Goal: Information Seeking & Learning: Understand process/instructions

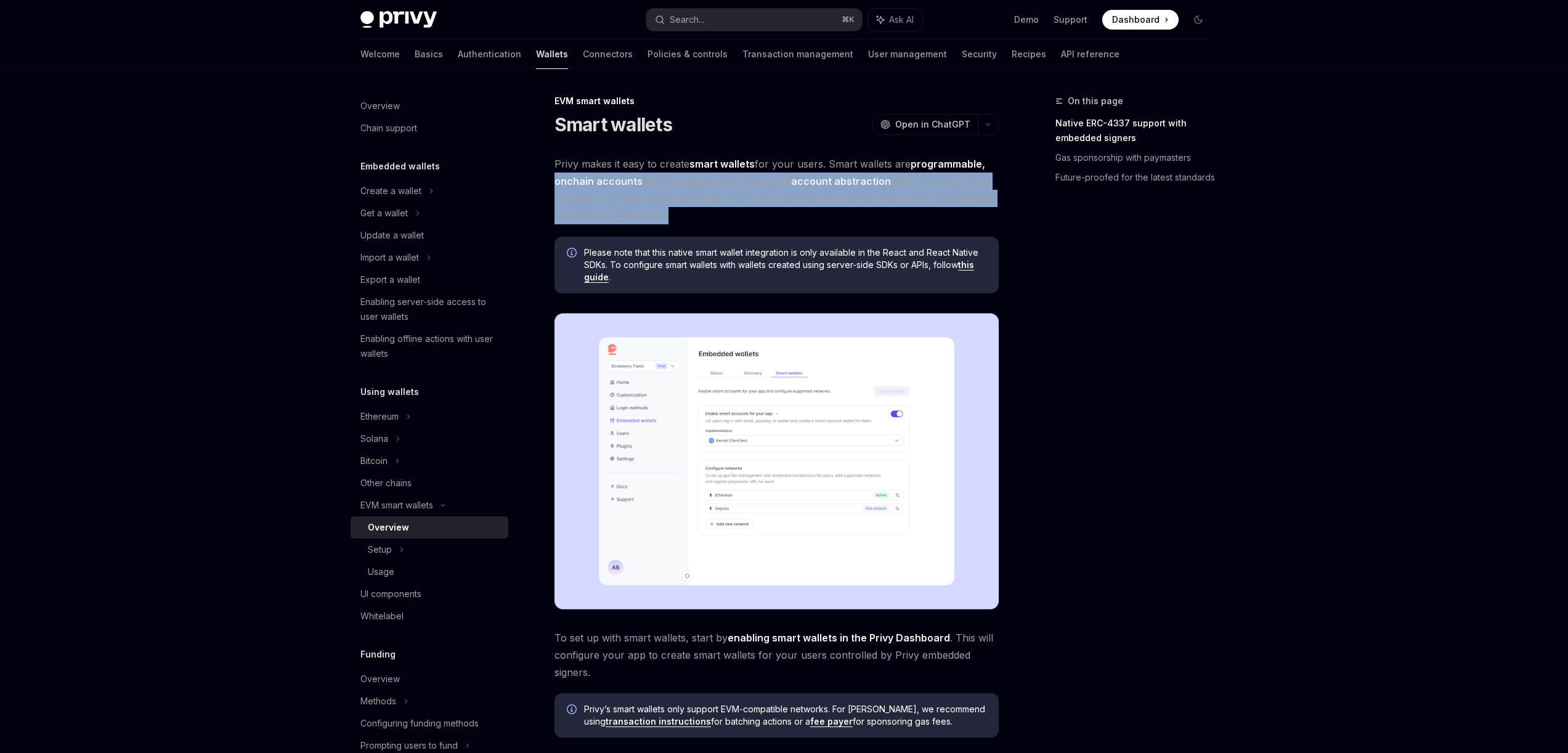
drag, startPoint x: 553, startPoint y: 183, endPoint x: 871, endPoint y: 230, distance: 321.5
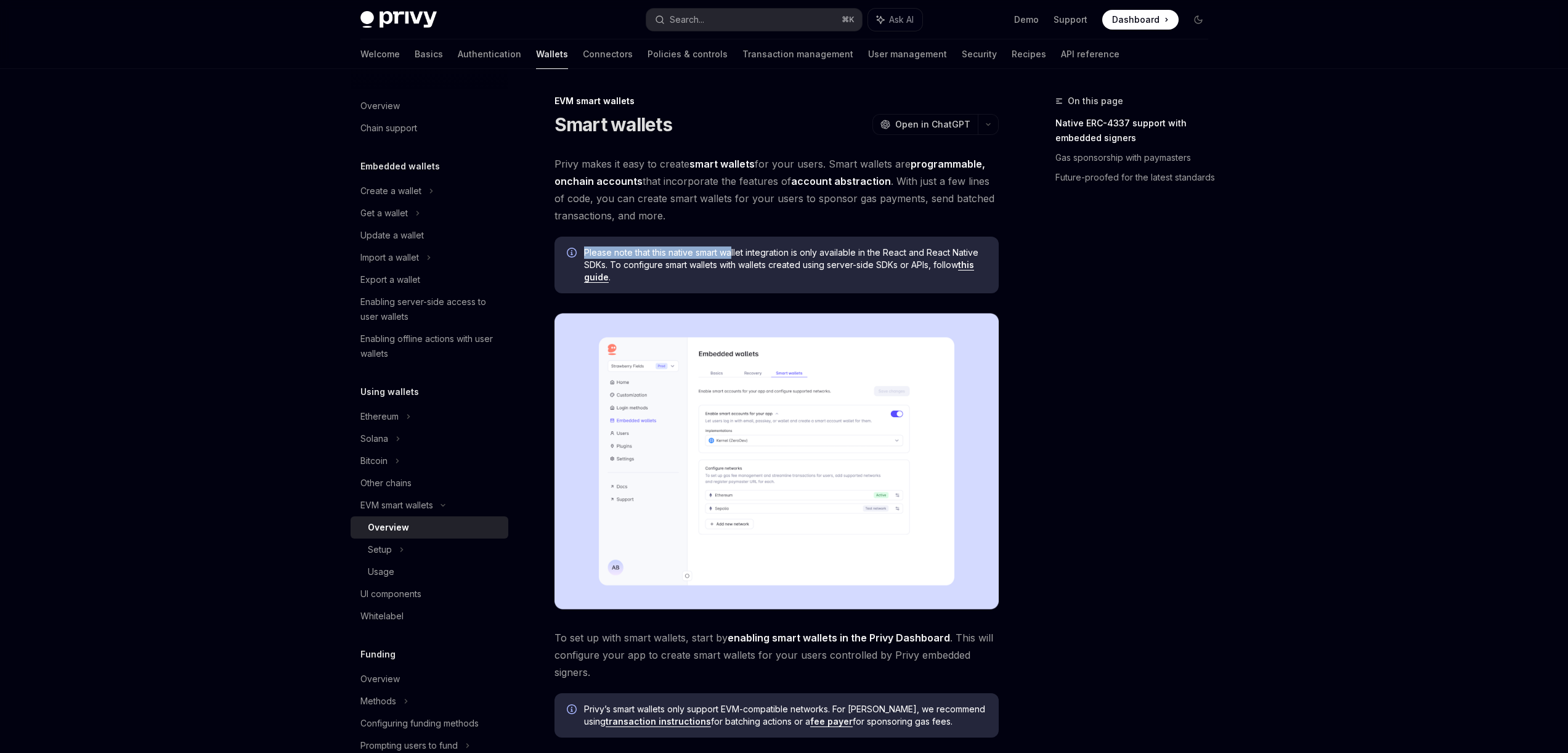
drag, startPoint x: 584, startPoint y: 256, endPoint x: 733, endPoint y: 256, distance: 149.0
click at [733, 256] on span "Please note that this native smart wallet integration is only available in the …" at bounding box center [785, 265] width 403 height 37
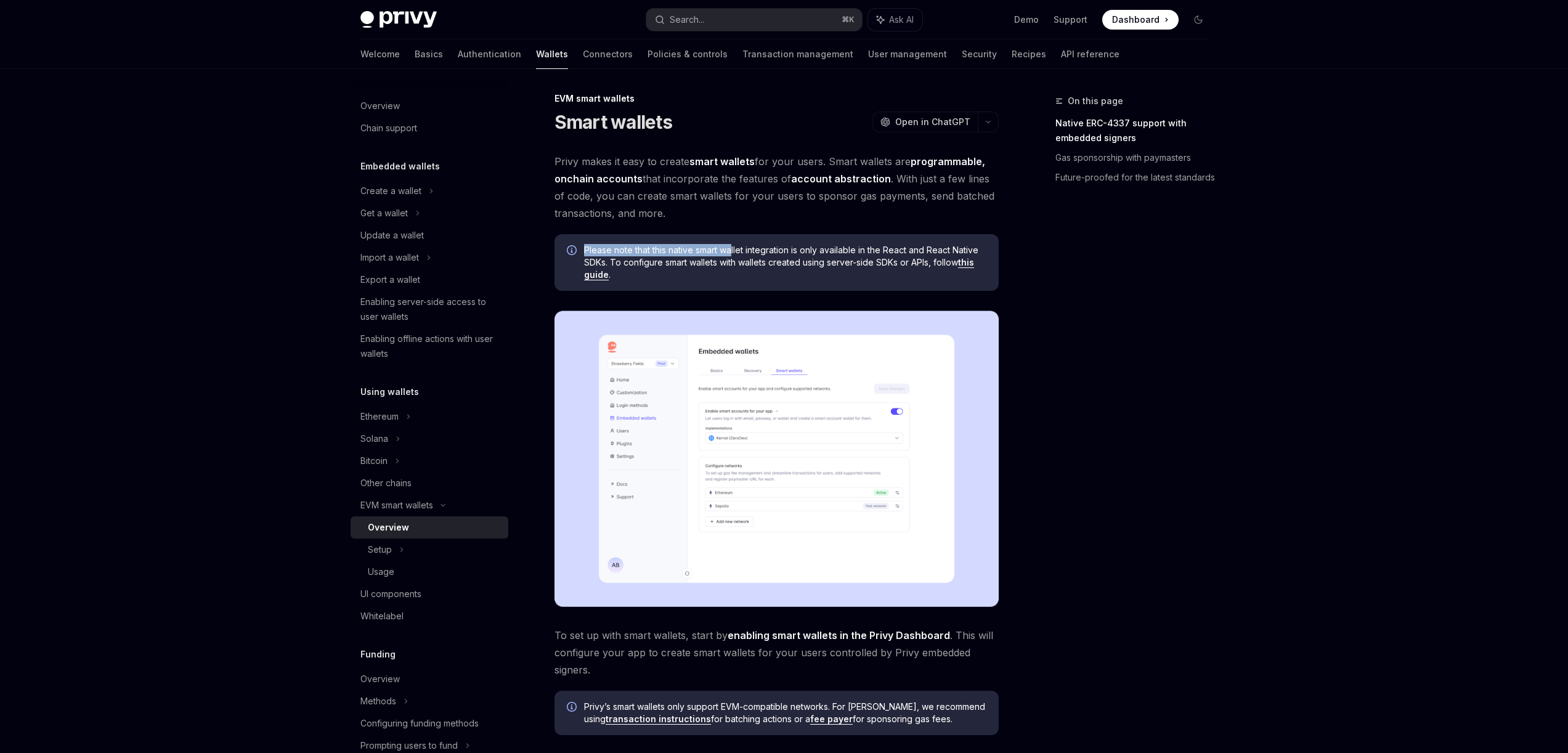
scroll to position [5, 0]
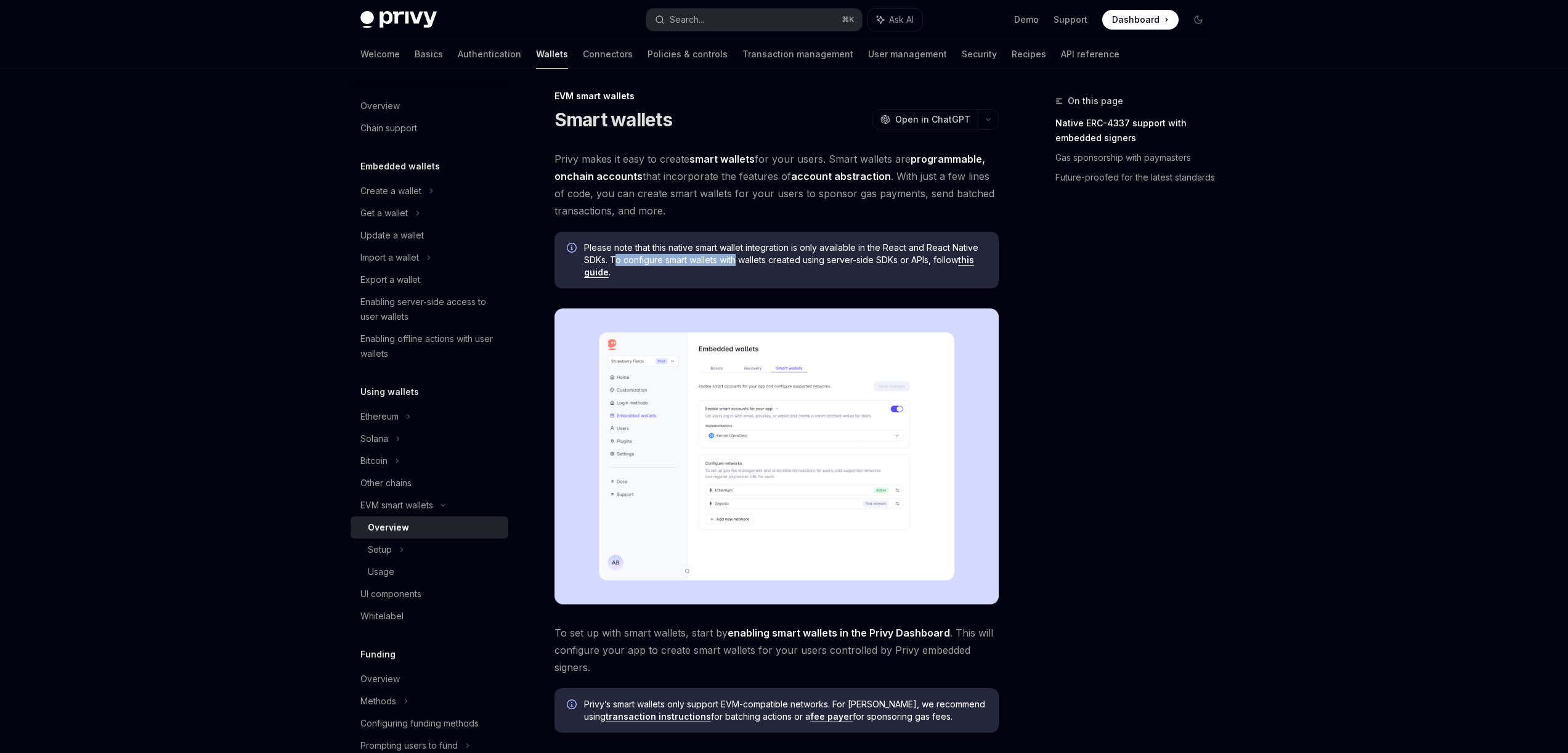
drag, startPoint x: 615, startPoint y: 260, endPoint x: 739, endPoint y: 261, distance: 124.0
click at [739, 261] on span "Please note that this native smart wallet integration is only available in the …" at bounding box center [785, 260] width 403 height 37
click at [676, 262] on span "Please note that this native smart wallet integration is only available in the …" at bounding box center [785, 260] width 403 height 37
drag, startPoint x: 612, startPoint y: 260, endPoint x: 939, endPoint y: 263, distance: 327.0
click at [939, 263] on span "Please note that this native smart wallet integration is only available in the …" at bounding box center [785, 260] width 403 height 37
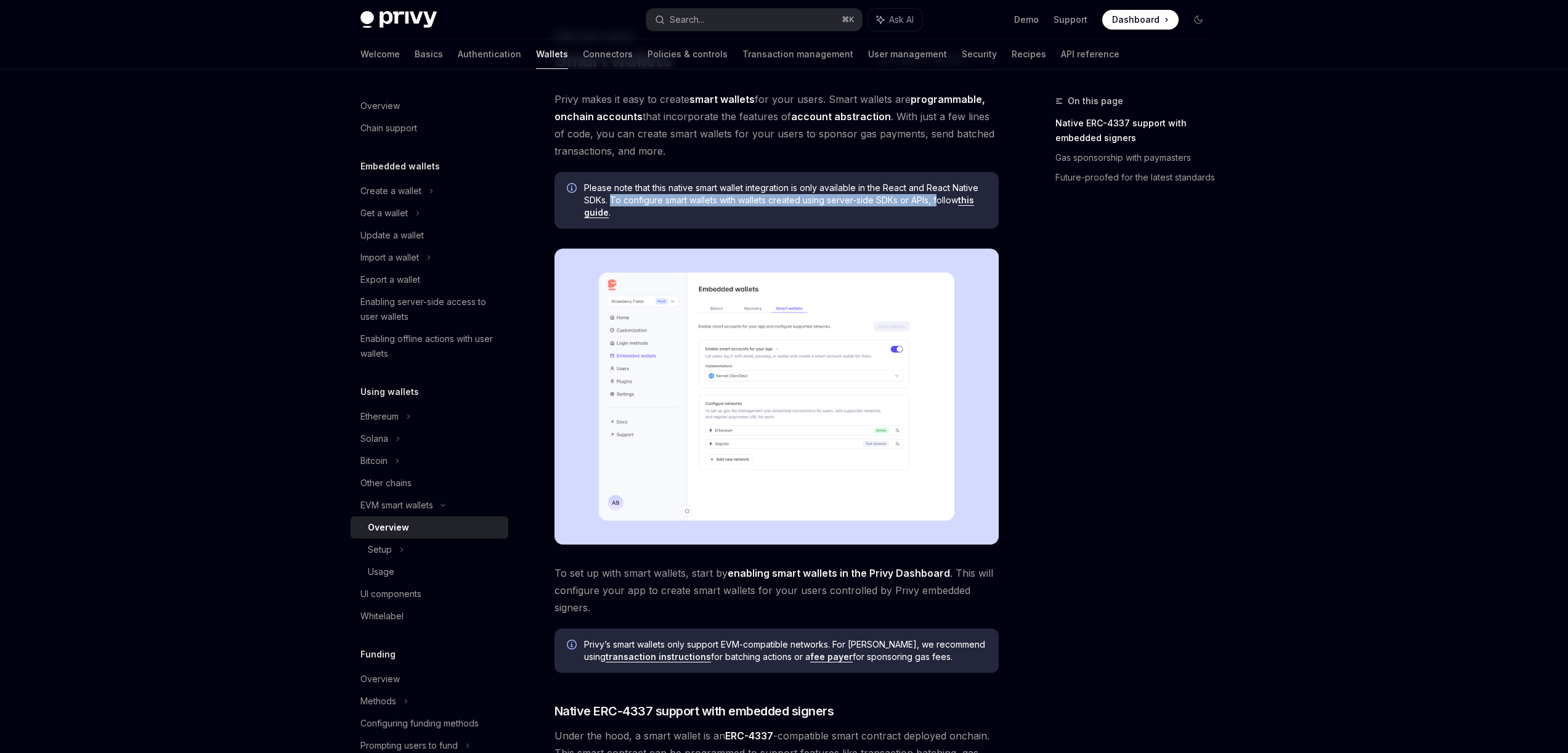
scroll to position [0, 0]
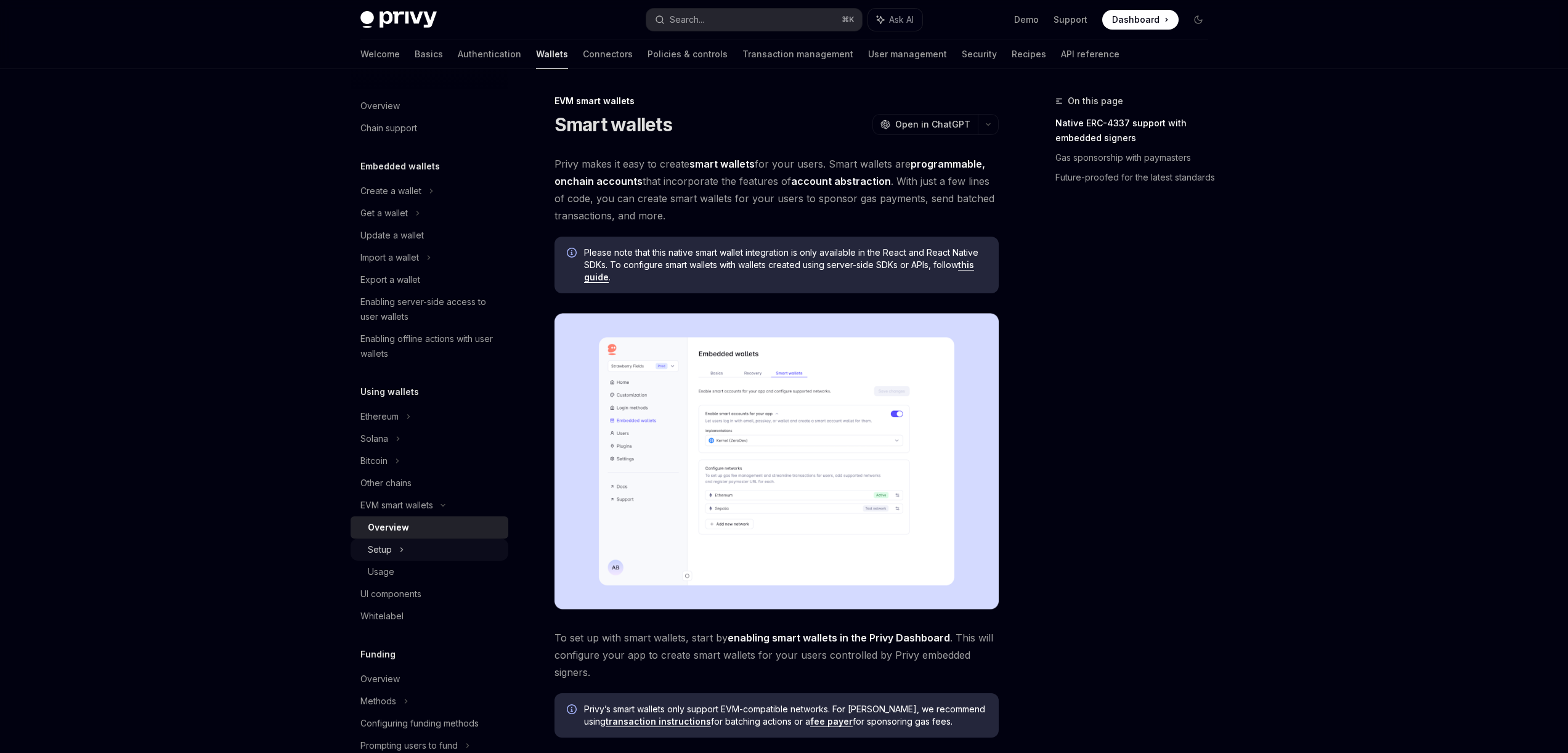
click at [378, 545] on div "Setup" at bounding box center [380, 549] width 24 height 15
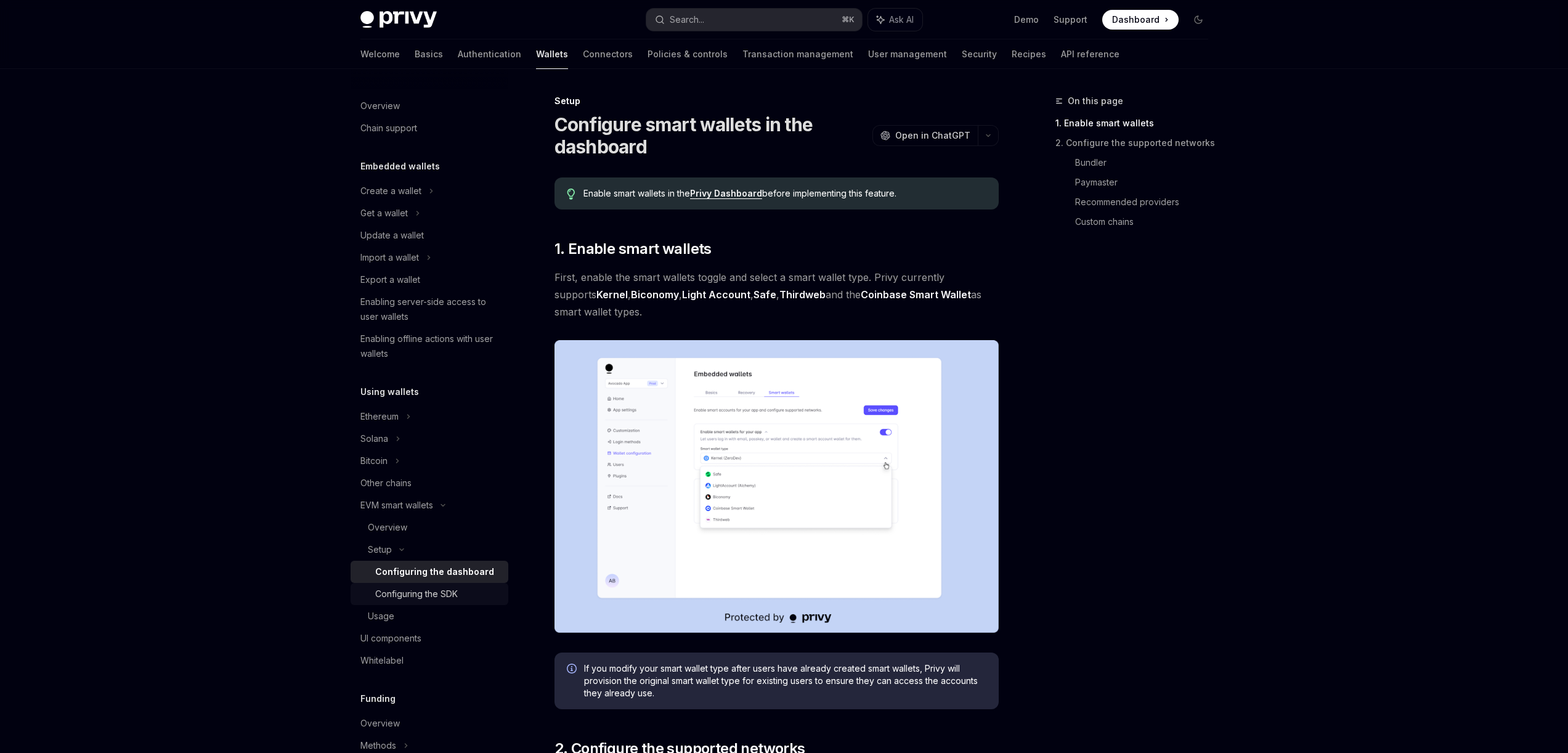
click at [406, 595] on div "Configuring the SDK" at bounding box center [417, 594] width 83 height 15
type textarea "*"
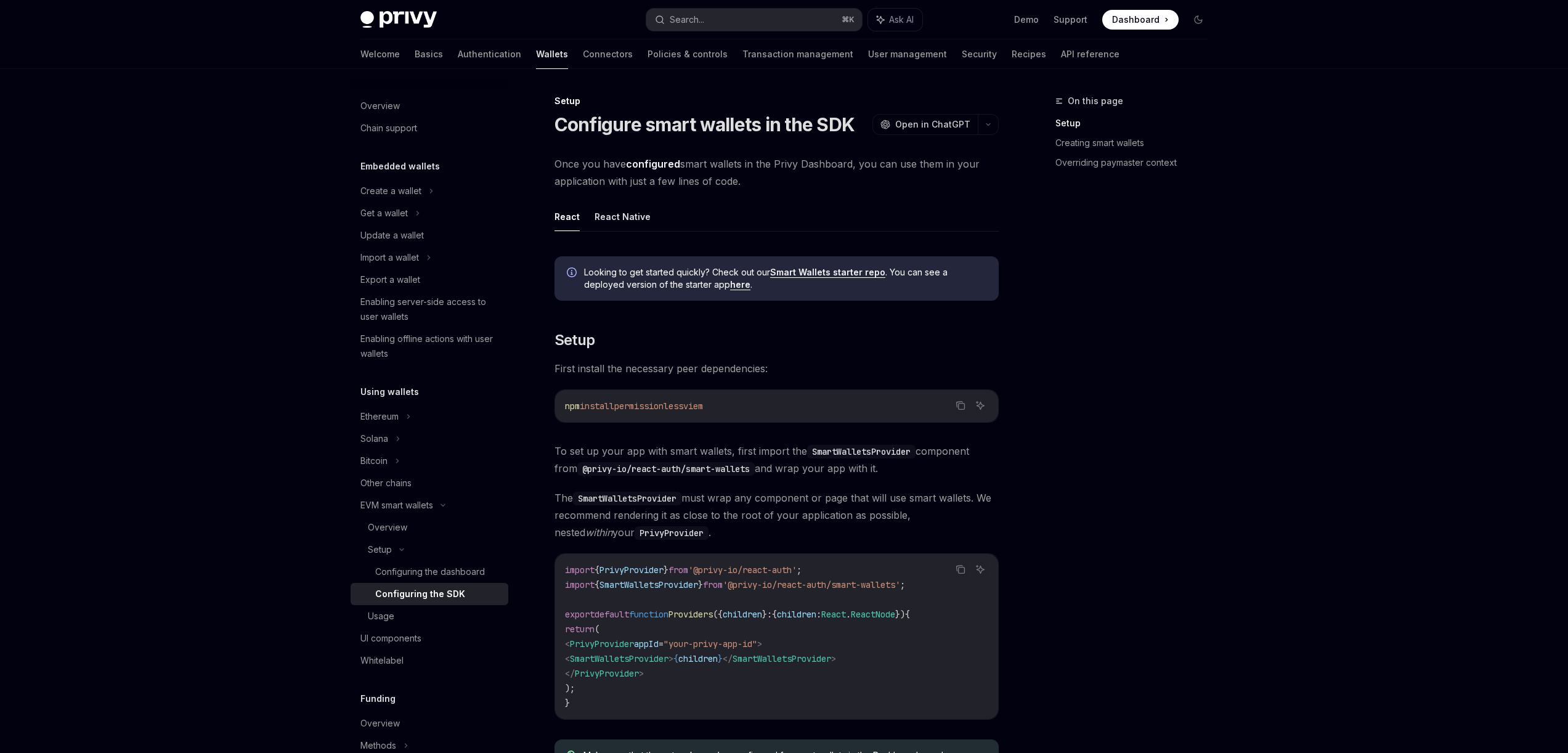
drag, startPoint x: 551, startPoint y: 164, endPoint x: 758, endPoint y: 176, distance: 207.3
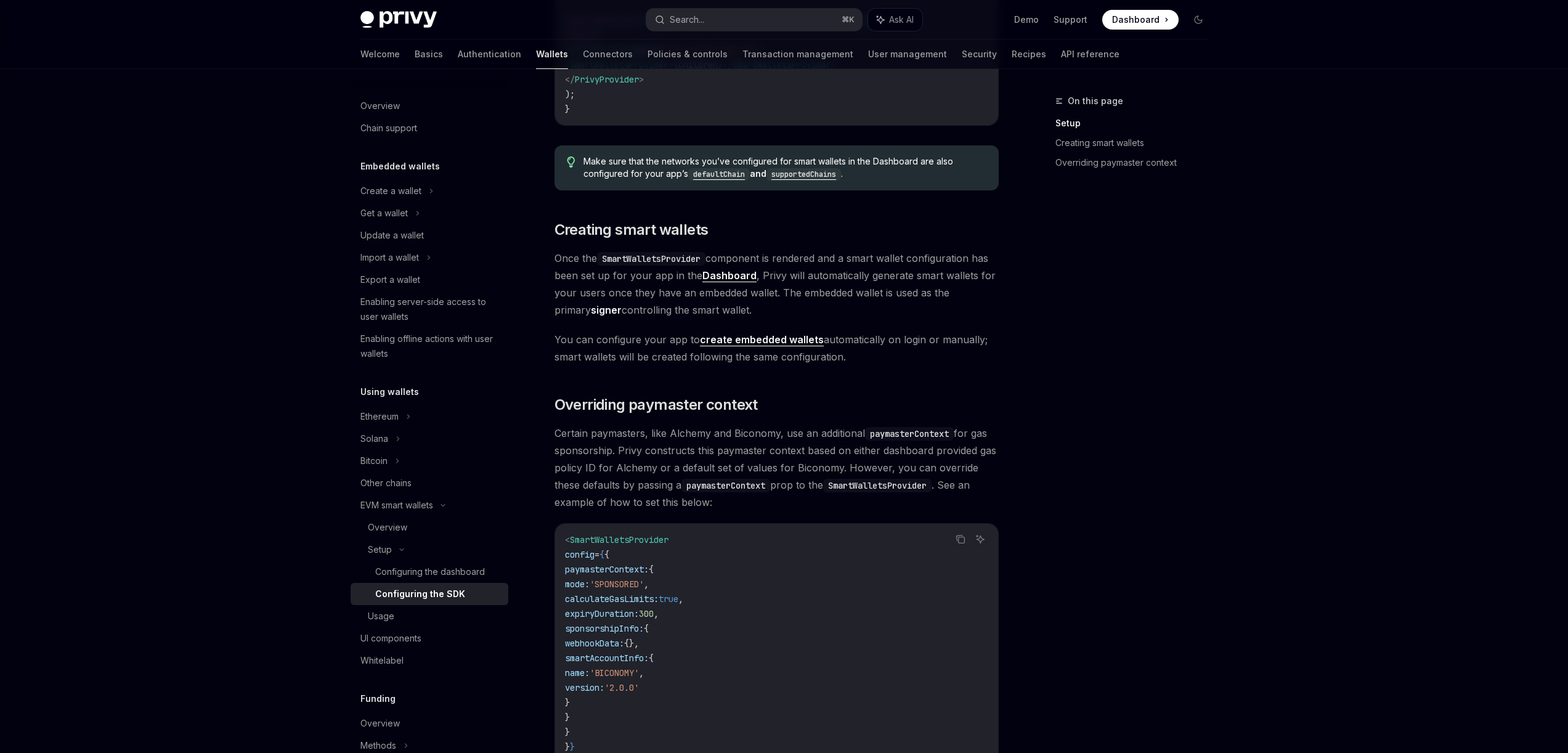
scroll to position [793, 0]
